Goal: Task Accomplishment & Management: Manage account settings

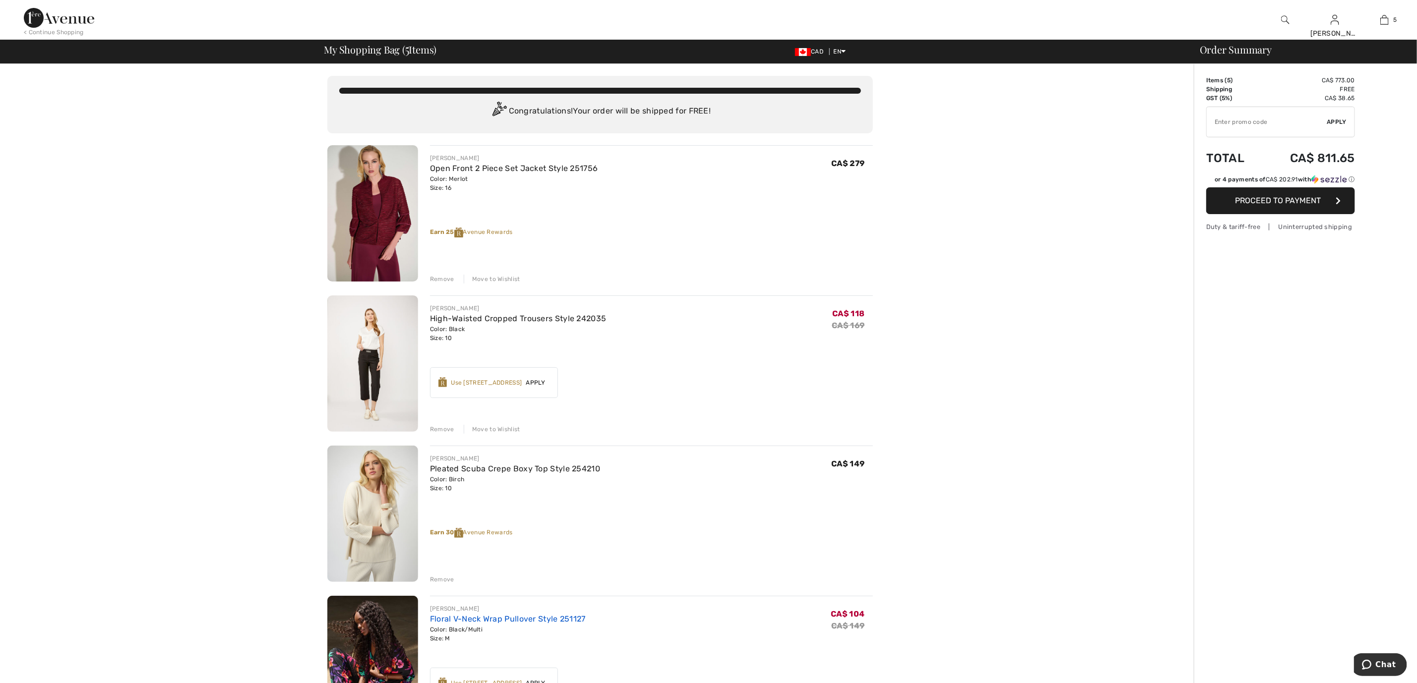
click at [558, 617] on link "Floral V-Neck Wrap Pullover Style 251127" at bounding box center [508, 619] width 156 height 9
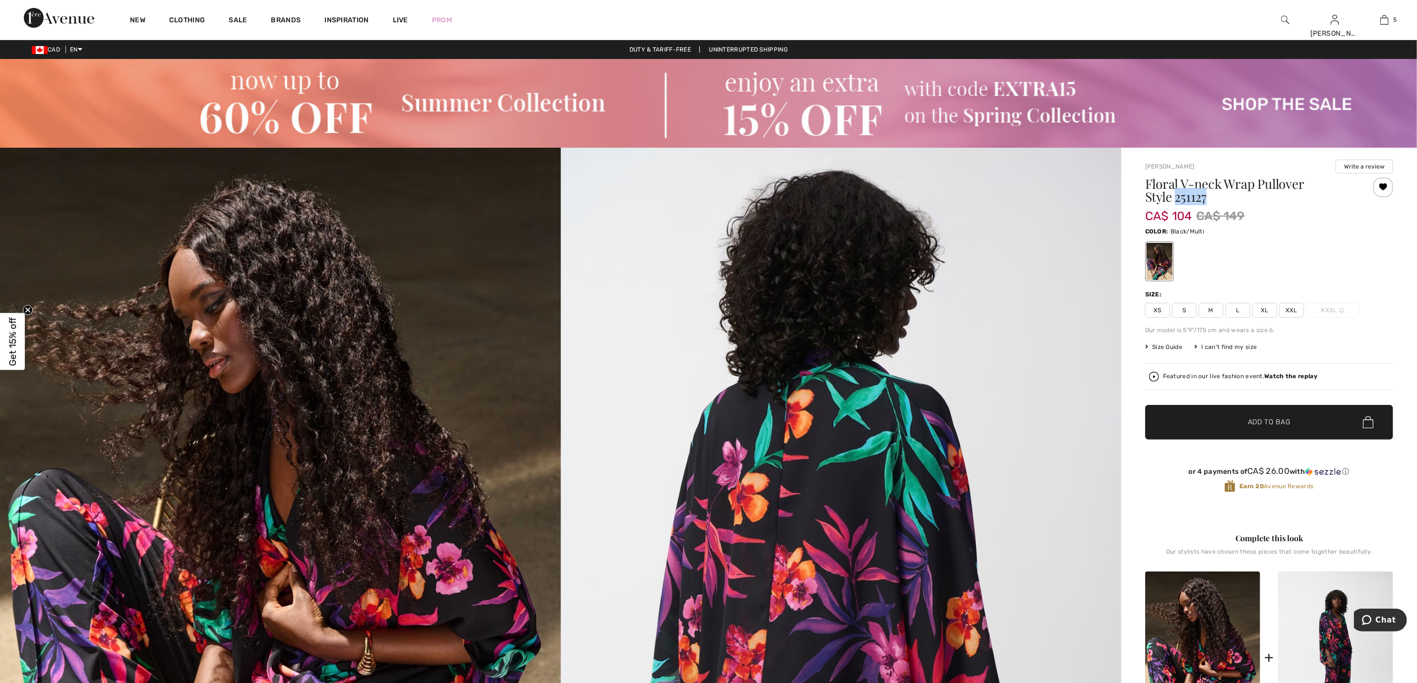
drag, startPoint x: 1176, startPoint y: 195, endPoint x: 1219, endPoint y: 198, distance: 42.8
click at [1219, 198] on h1 "Floral V-neck Wrap Pullover Style 251127" at bounding box center [1248, 191] width 207 height 26
copy h1 "251127"
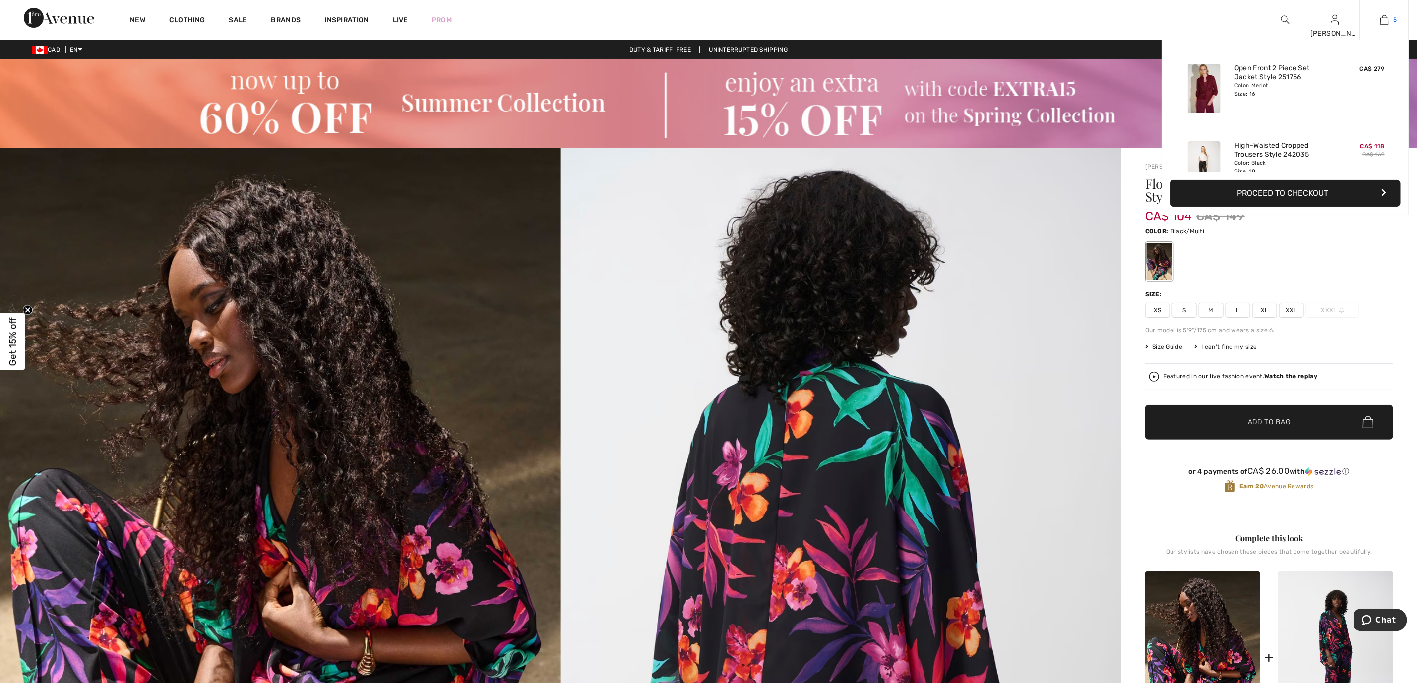
click at [1390, 24] on link "5" at bounding box center [1384, 20] width 49 height 12
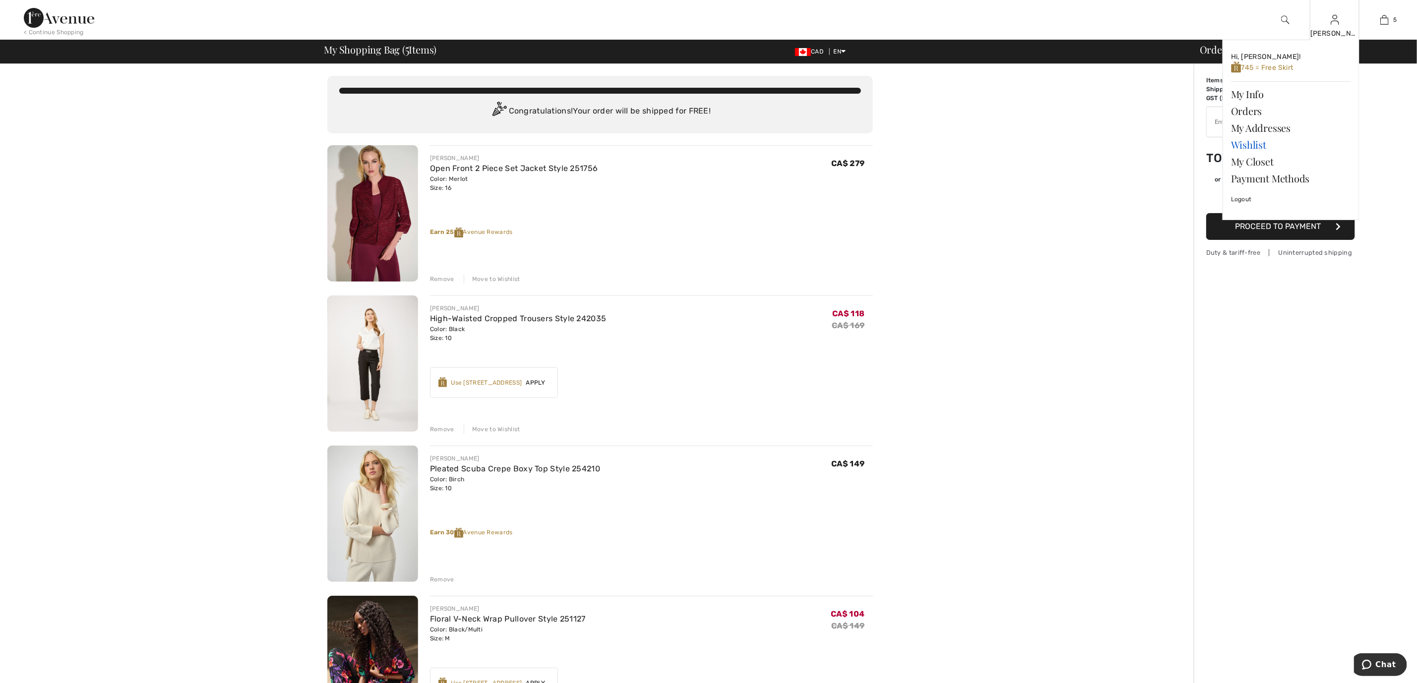
click at [1256, 144] on link "Wishlist" at bounding box center [1291, 144] width 120 height 17
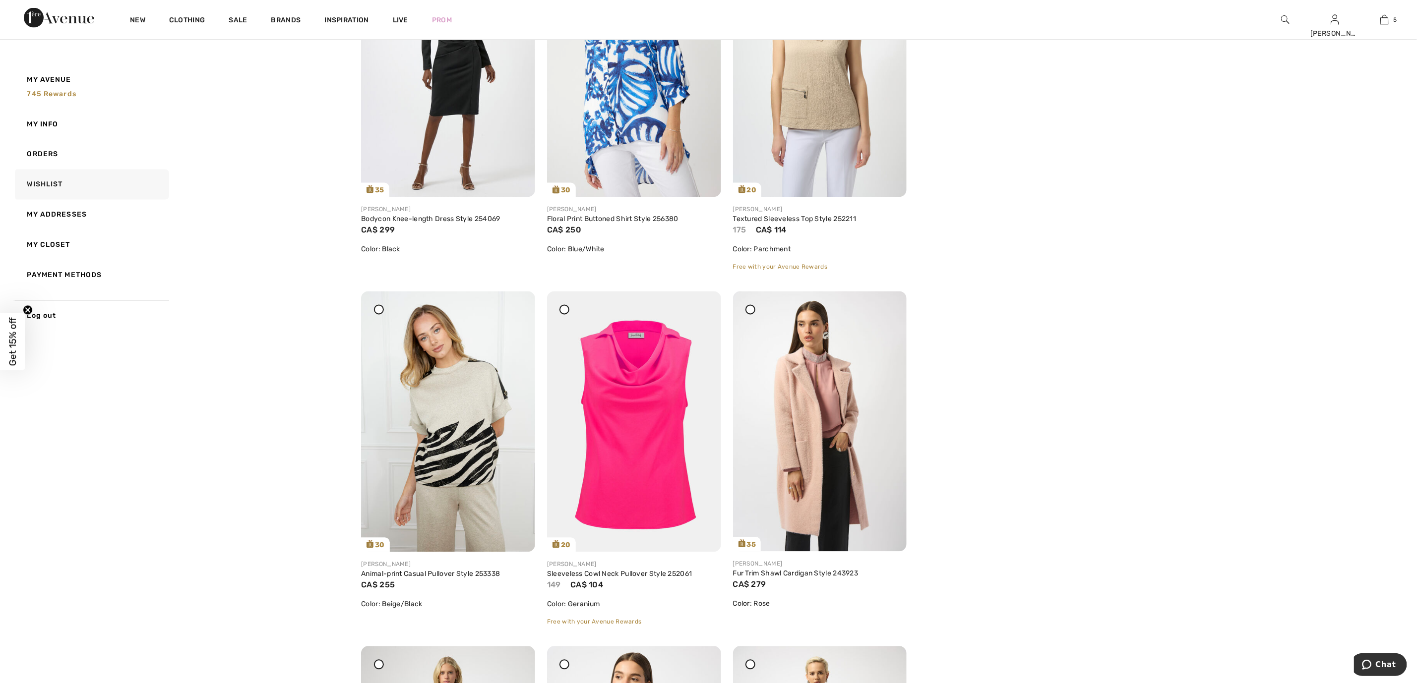
scroll to position [1271, 0]
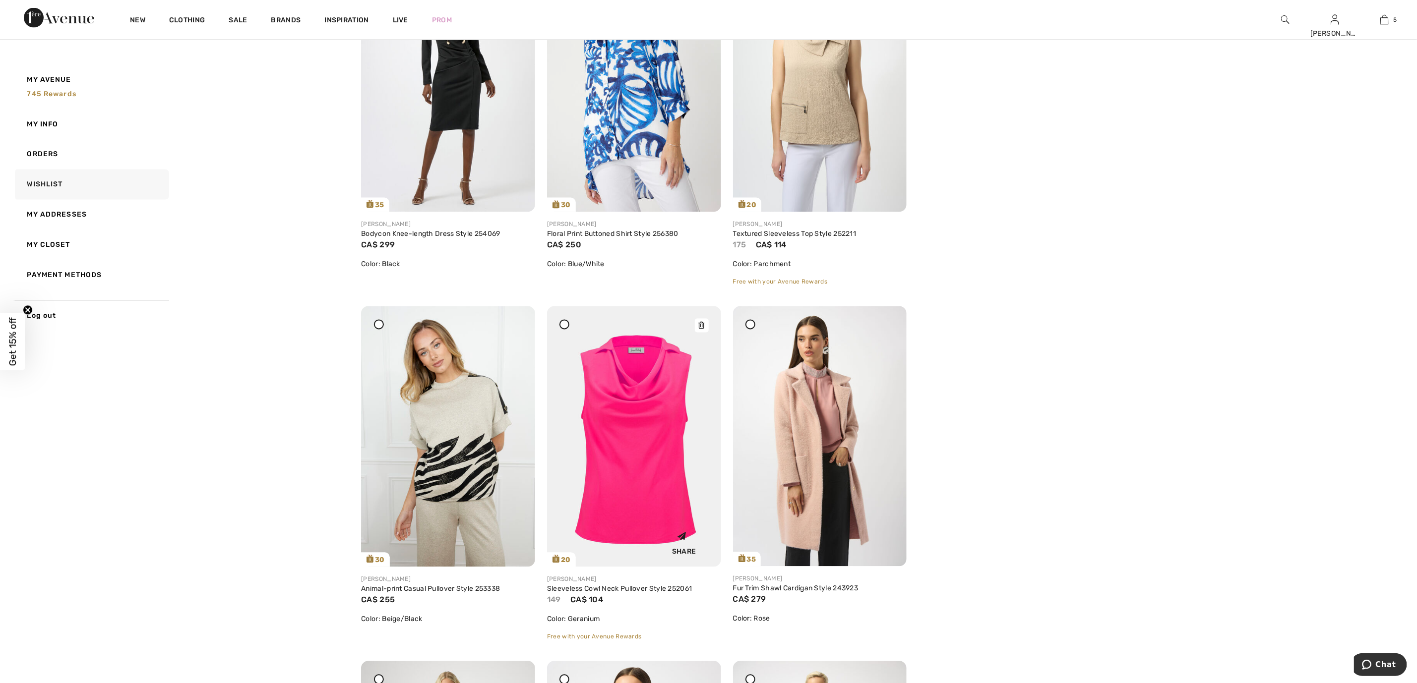
click at [643, 391] on img at bounding box center [634, 437] width 174 height 261
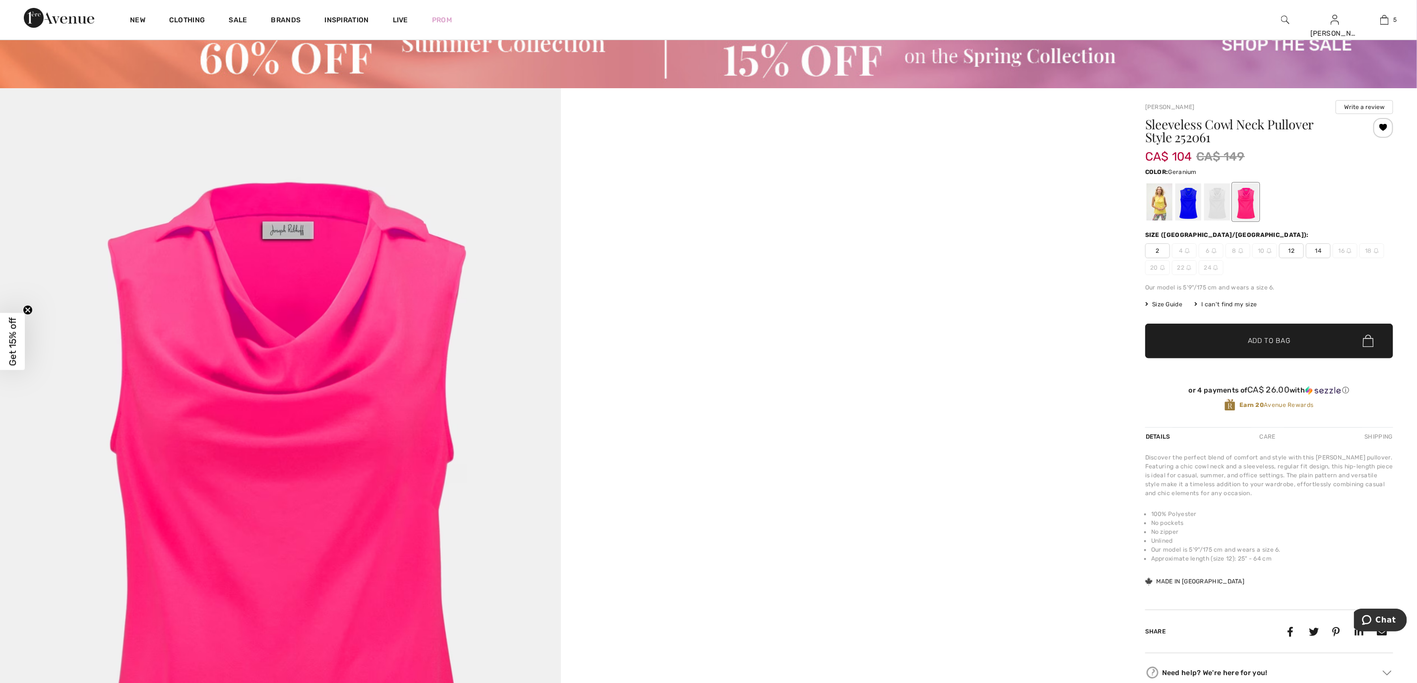
scroll to position [44, 0]
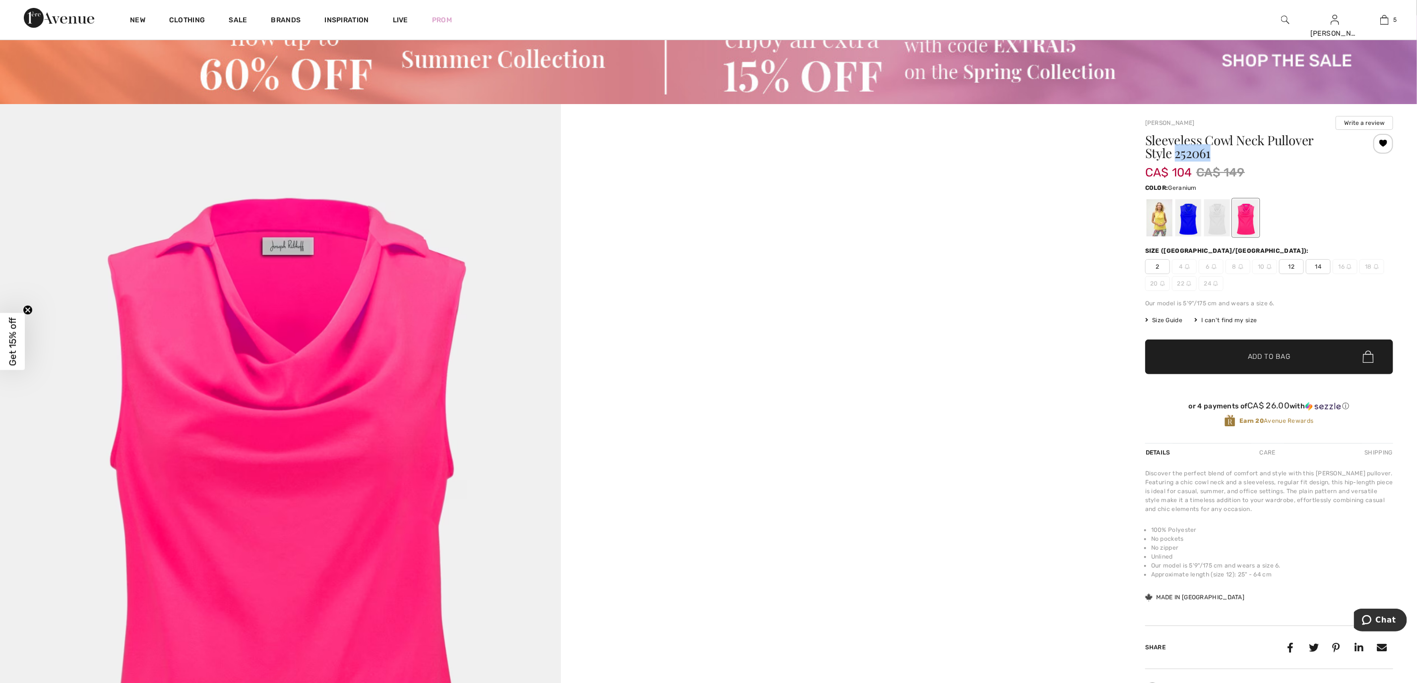
drag, startPoint x: 1176, startPoint y: 152, endPoint x: 1221, endPoint y: 152, distance: 45.1
click at [1221, 152] on h1 "Sleeveless Cowl Neck Pullover Style 252061" at bounding box center [1248, 147] width 207 height 26
copy h1 "252061"
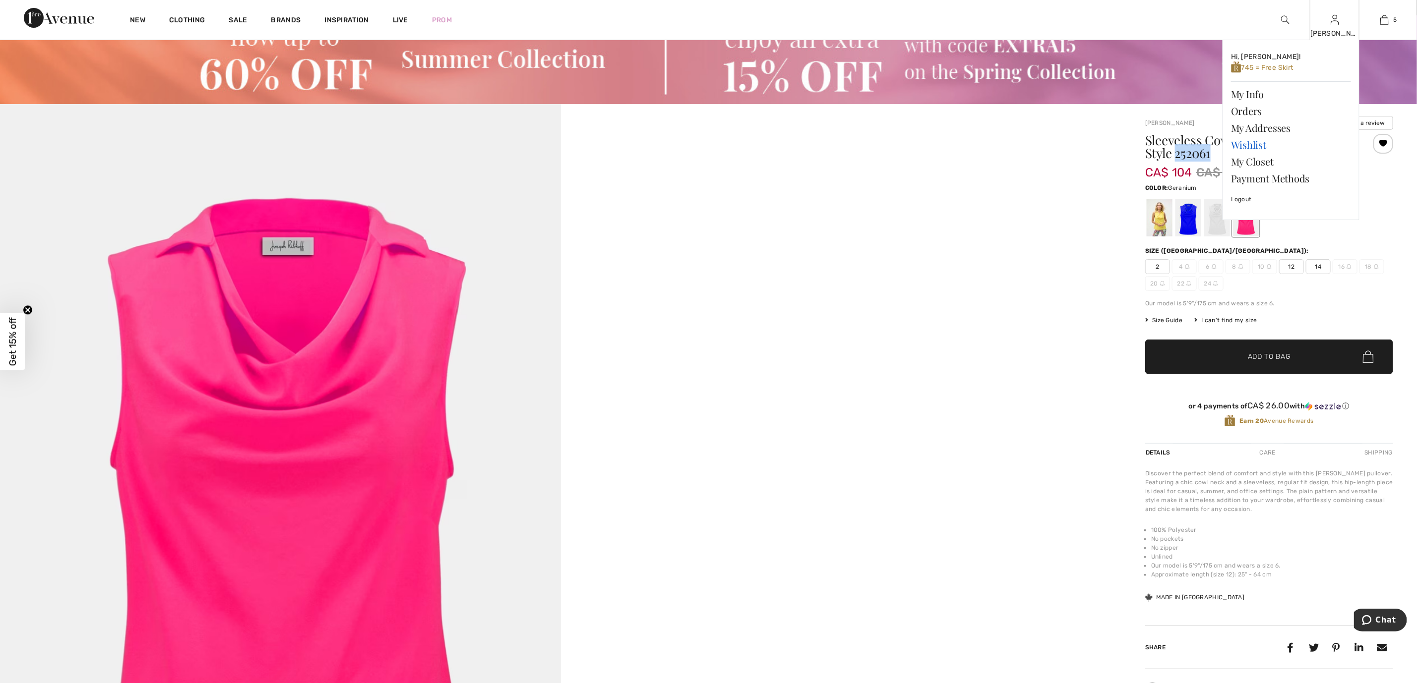
click at [1256, 144] on link "Wishlist" at bounding box center [1291, 144] width 120 height 17
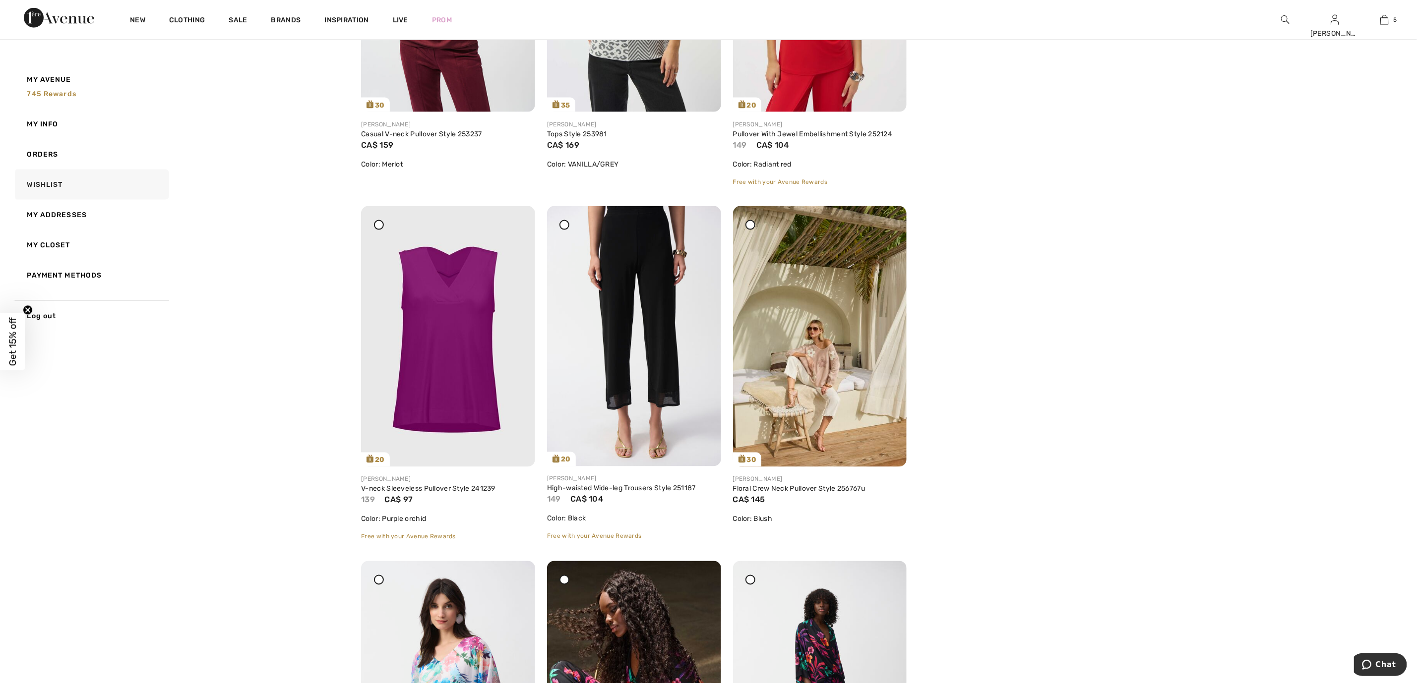
scroll to position [3841, 0]
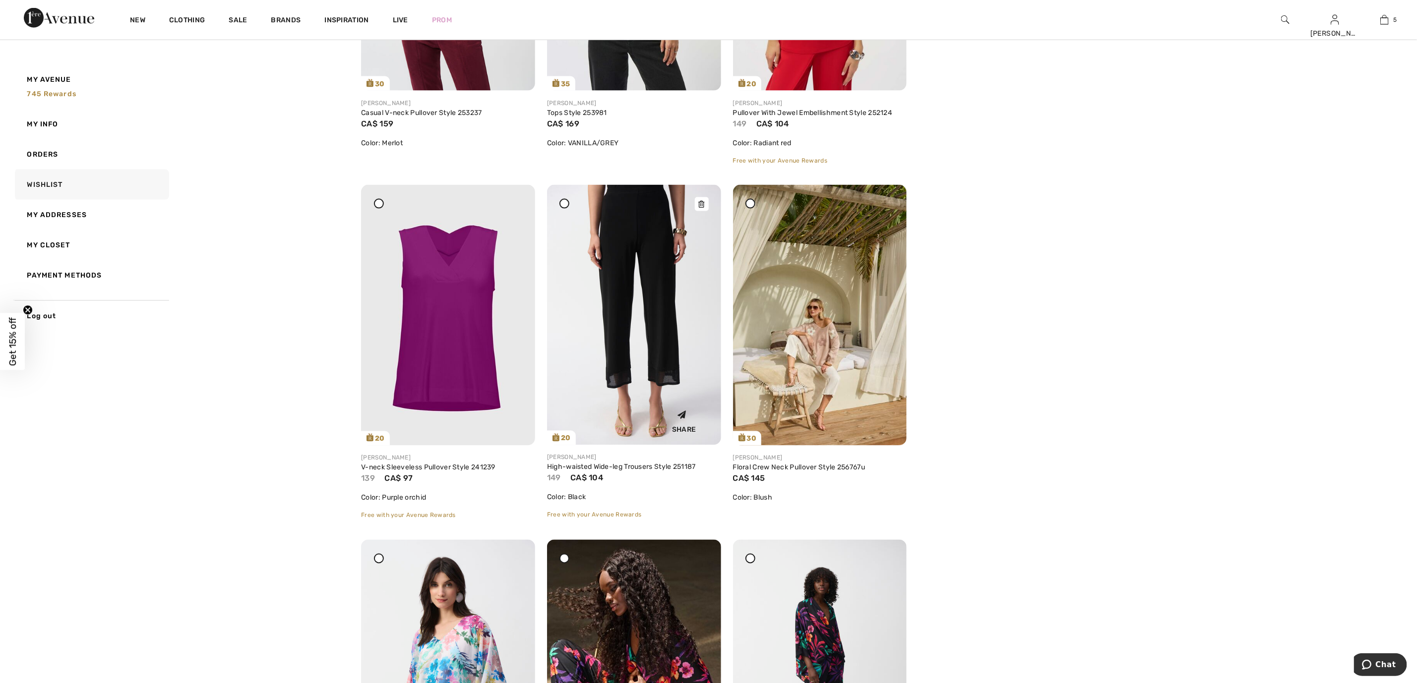
click at [654, 268] on img at bounding box center [634, 315] width 174 height 260
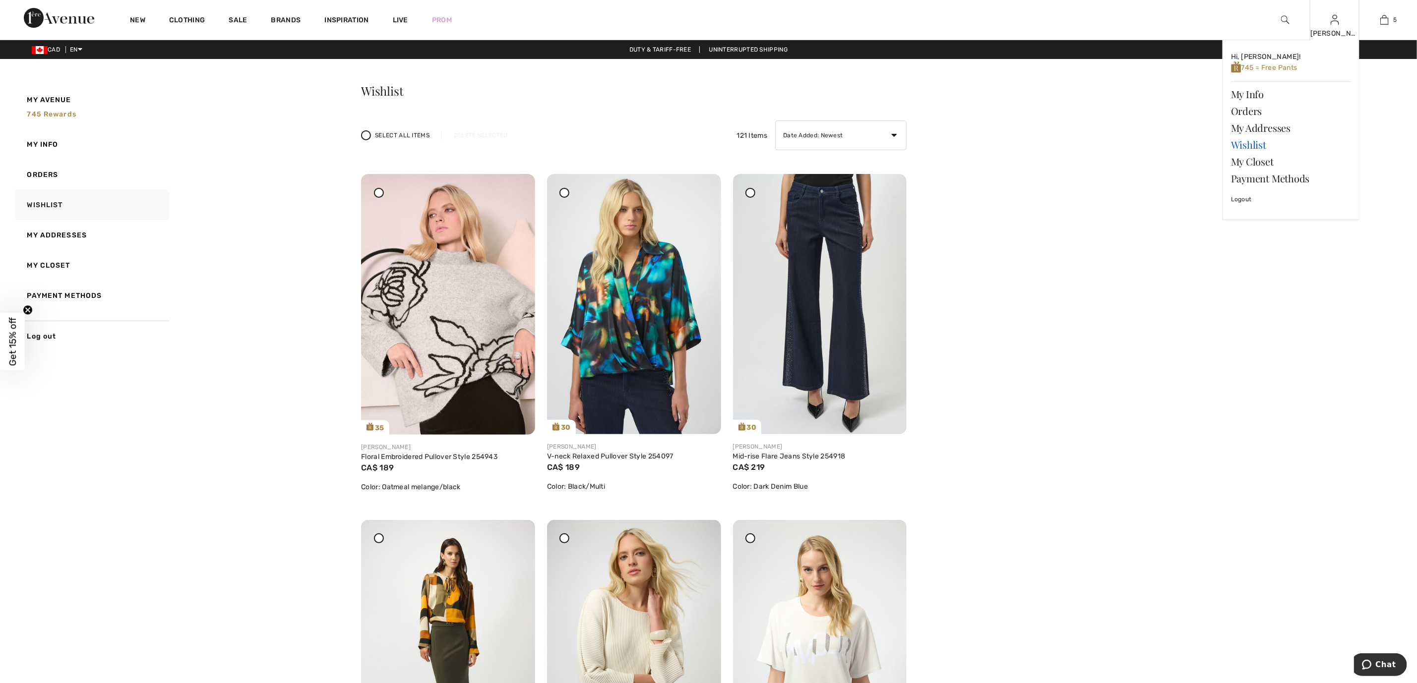
click at [1250, 143] on link "Wishlist" at bounding box center [1291, 144] width 120 height 17
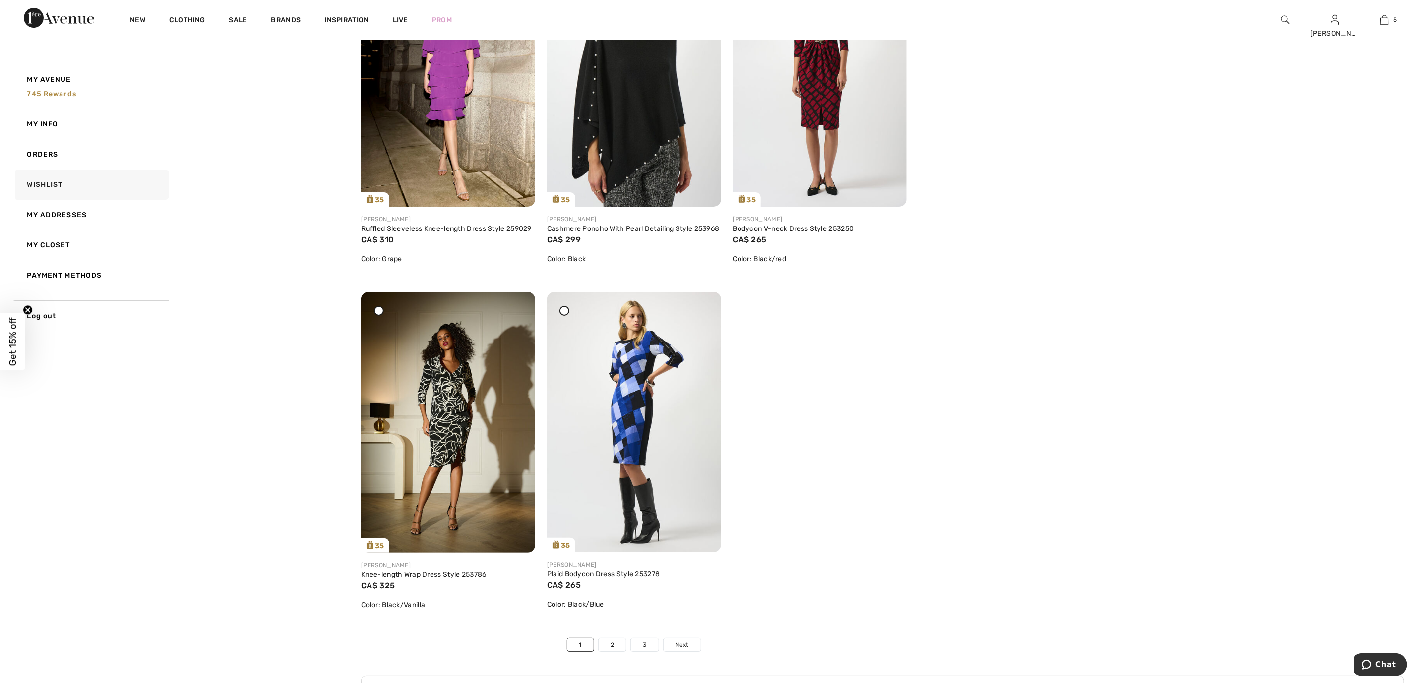
scroll to position [5586, 0]
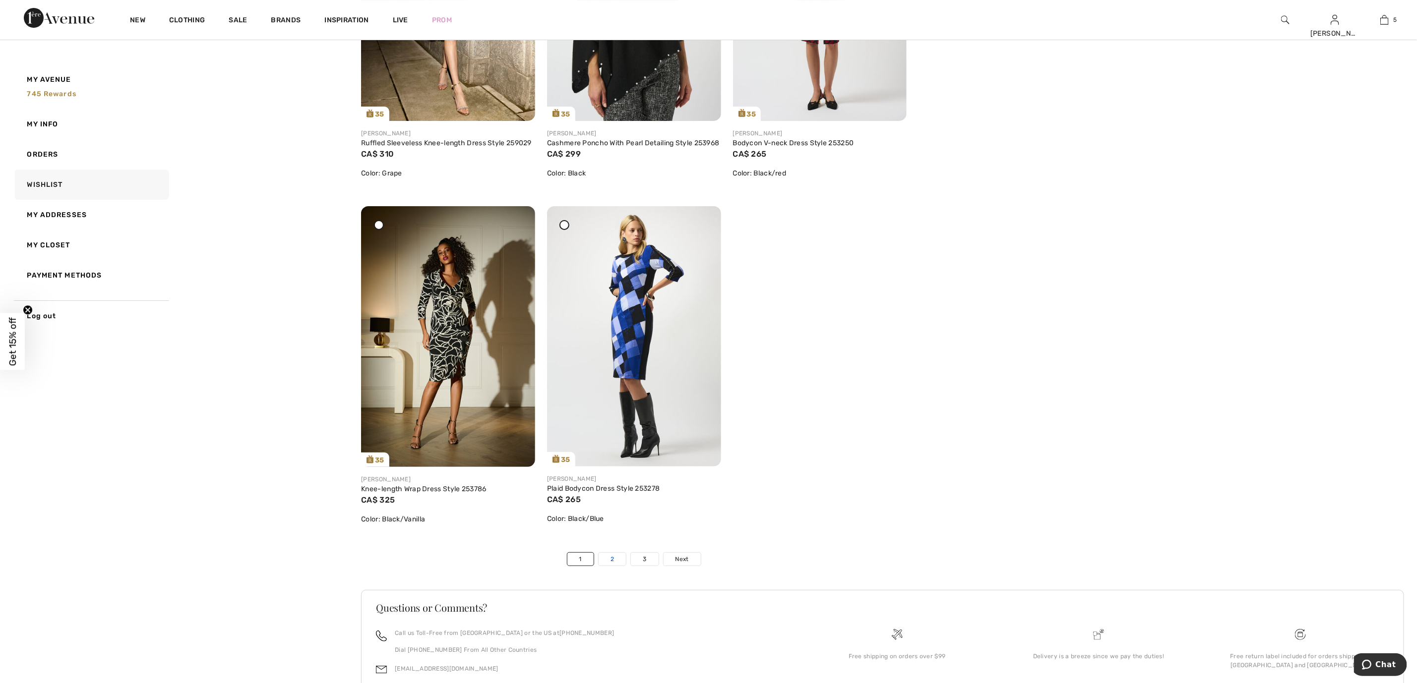
click at [615, 566] on link "2" at bounding box center [612, 559] width 27 height 13
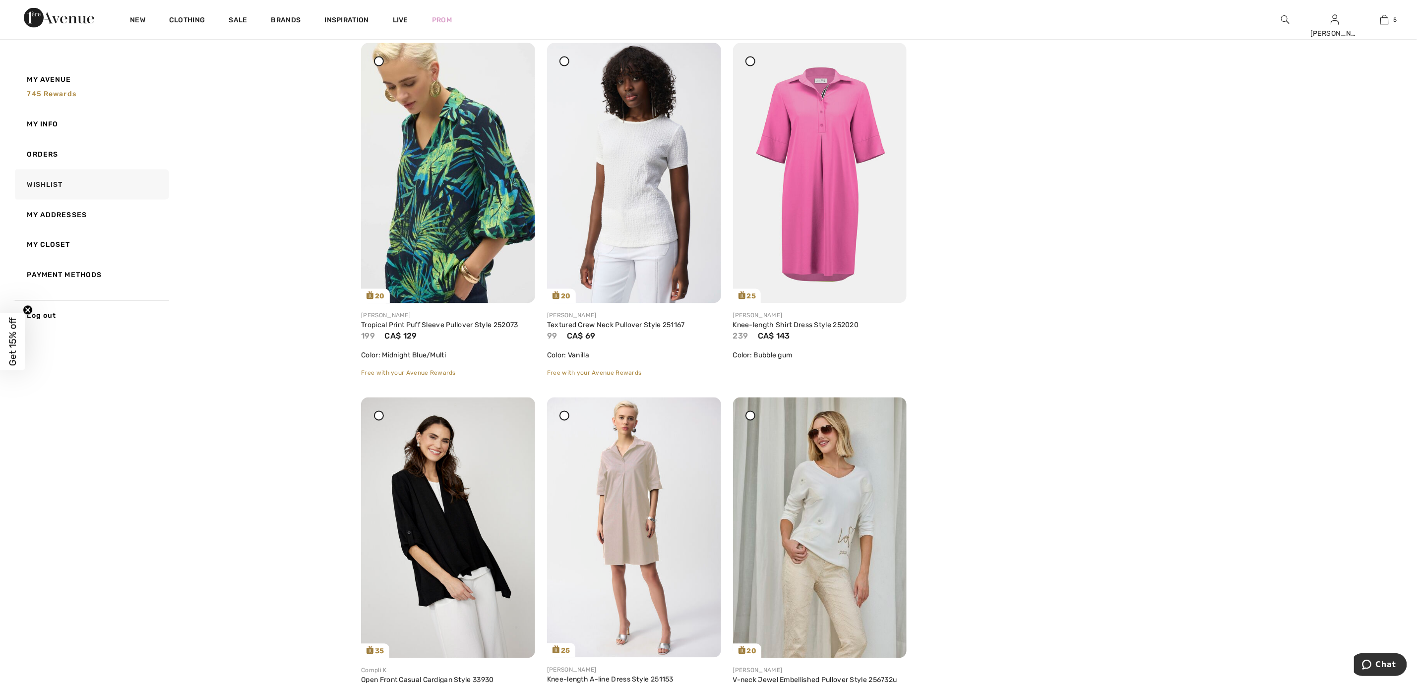
scroll to position [4040, 0]
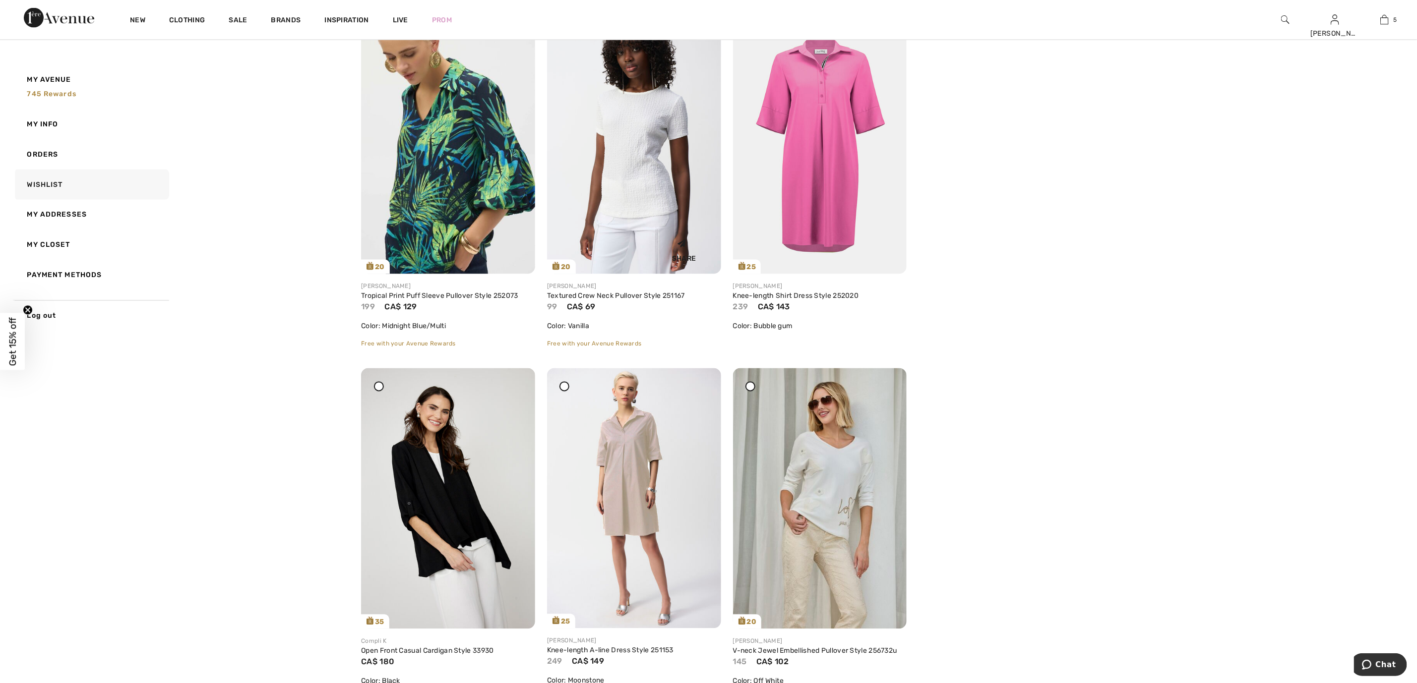
click at [655, 124] on img at bounding box center [634, 144] width 174 height 260
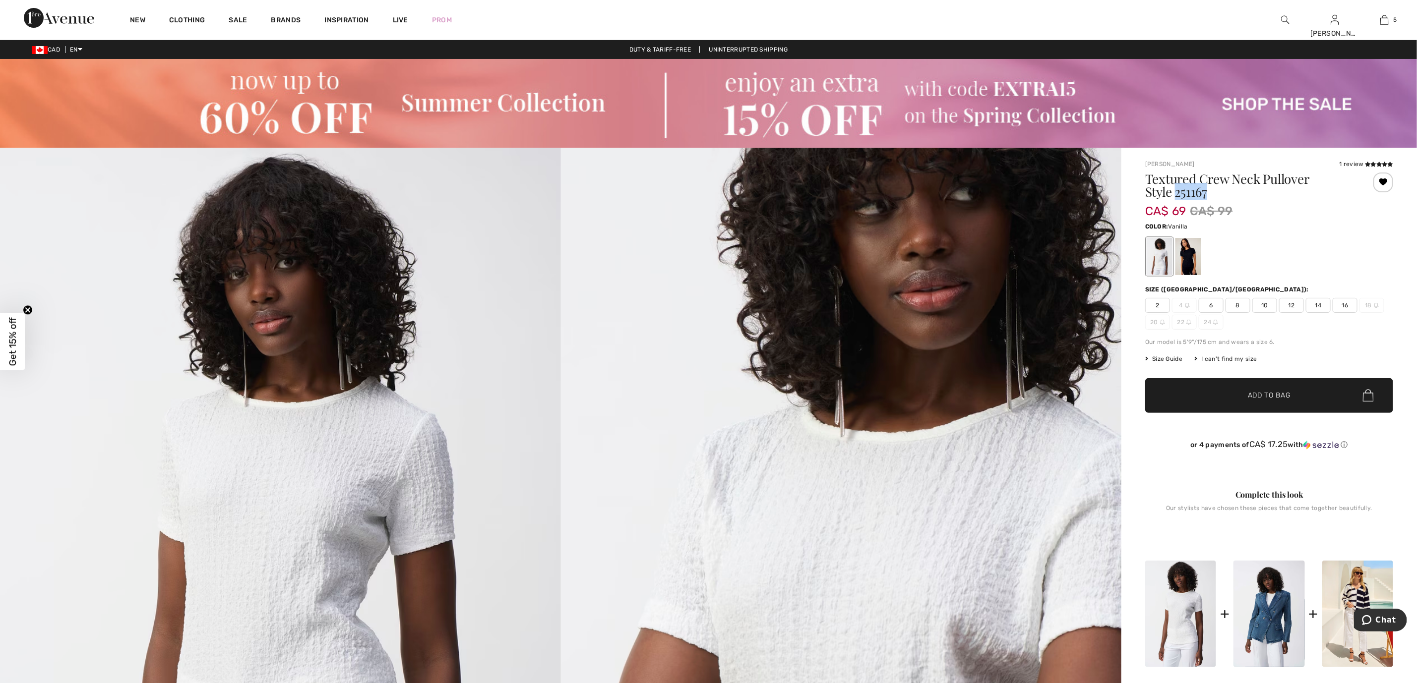
drag, startPoint x: 1178, startPoint y: 192, endPoint x: 1219, endPoint y: 188, distance: 41.9
click at [1219, 188] on h1 "Textured Crew Neck Pullover Style 251167" at bounding box center [1248, 186] width 207 height 26
copy h1 "251167"
